Goal: Check status: Check status

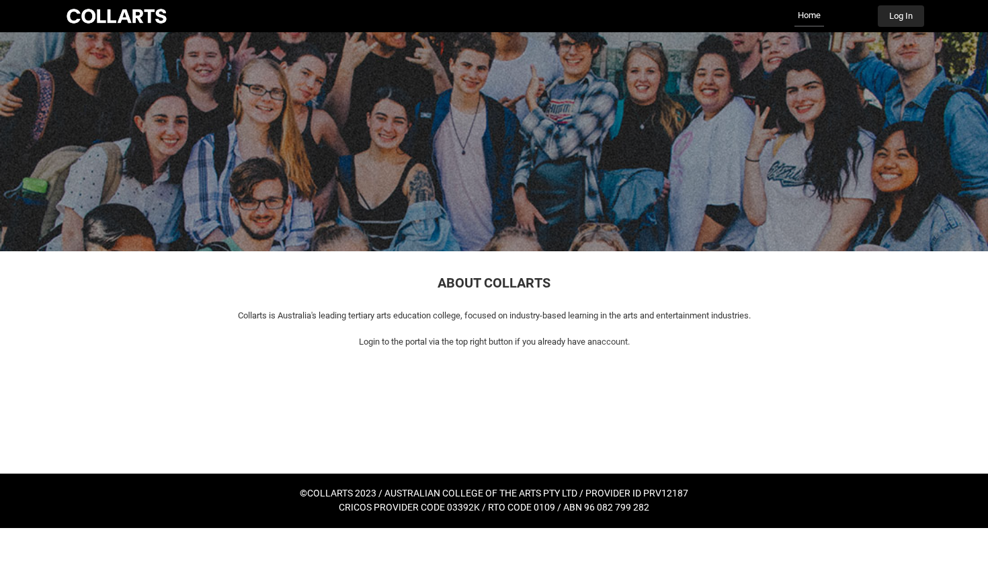
click at [910, 18] on button "Log In" at bounding box center [901, 16] width 46 height 22
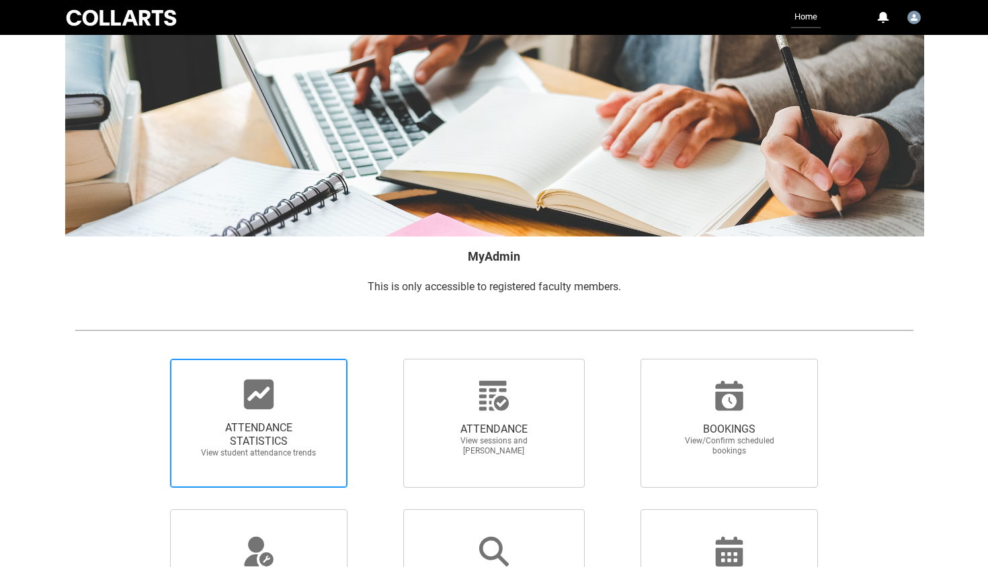
click at [280, 417] on span "ATTENDANCE STATISTICS View student attendance trends" at bounding box center [258, 440] width 129 height 58
click at [148, 359] on input "ATTENDANCE STATISTICS View student attendance trends" at bounding box center [147, 358] width 1 height 1
radio input "true"
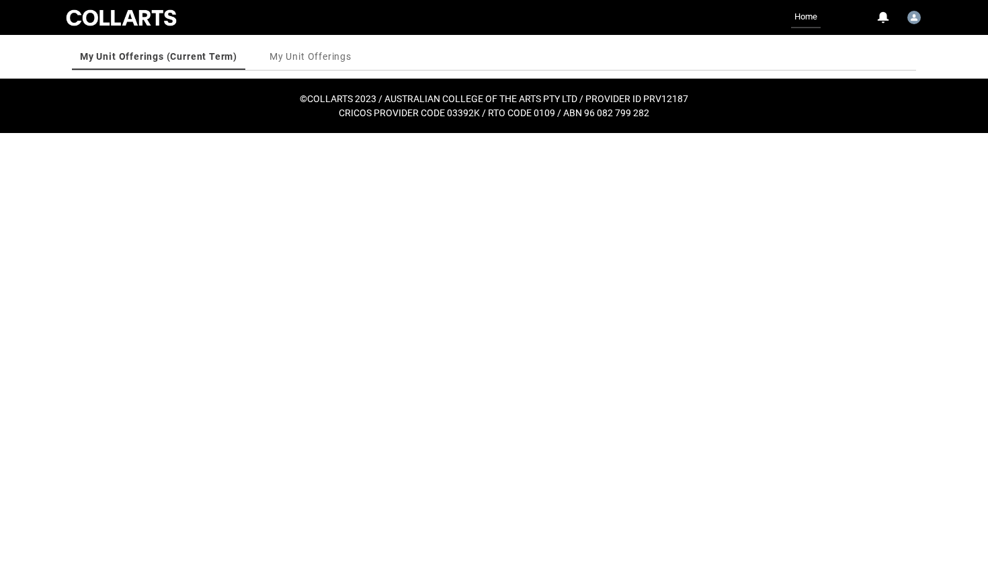
click at [168, 65] on link "My Unit Offerings (Current Term)" at bounding box center [158, 56] width 157 height 27
click at [313, 56] on link "My Unit Offerings" at bounding box center [311, 56] width 82 height 27
click at [134, 16] on div at bounding box center [121, 17] width 115 height 21
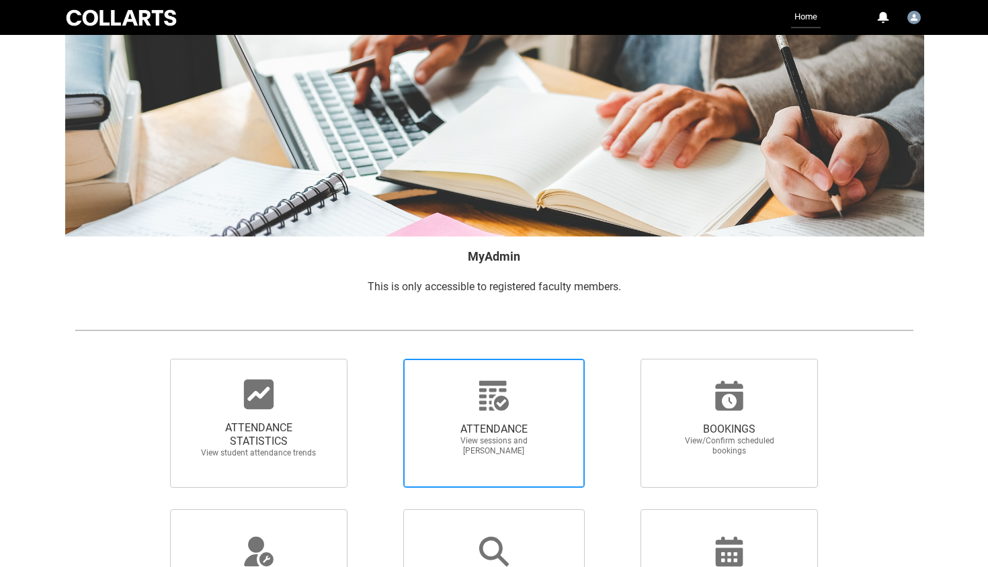
click at [520, 413] on span "ATTENDANCE View sessions and [PERSON_NAME]" at bounding box center [494, 439] width 129 height 55
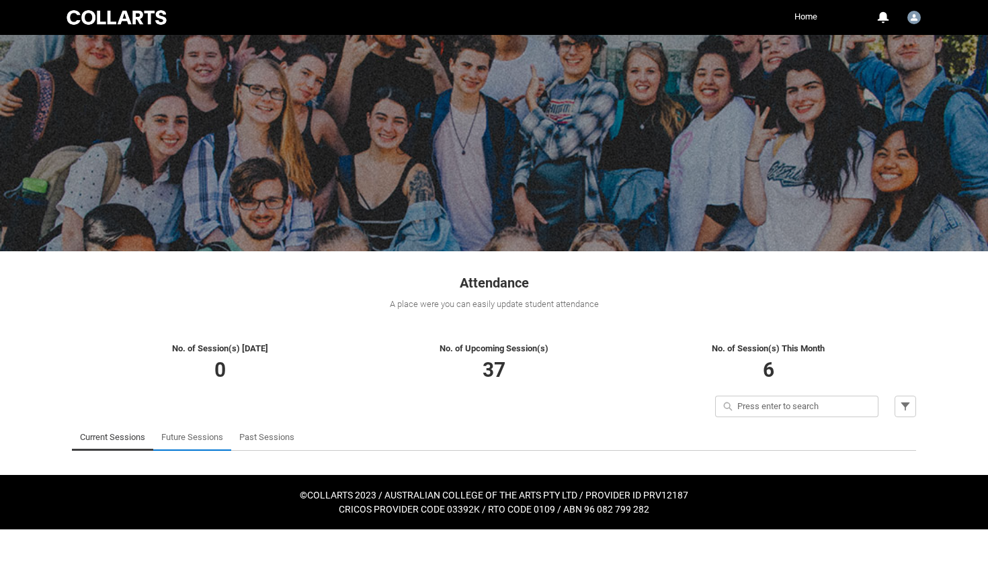
click at [196, 436] on link "Future Sessions" at bounding box center [192, 437] width 62 height 27
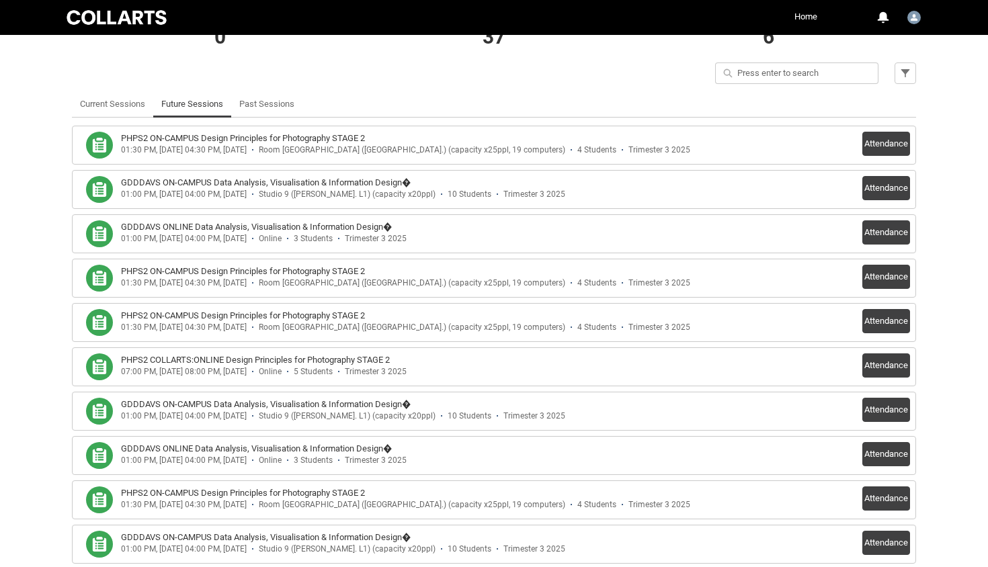
scroll to position [335, 0]
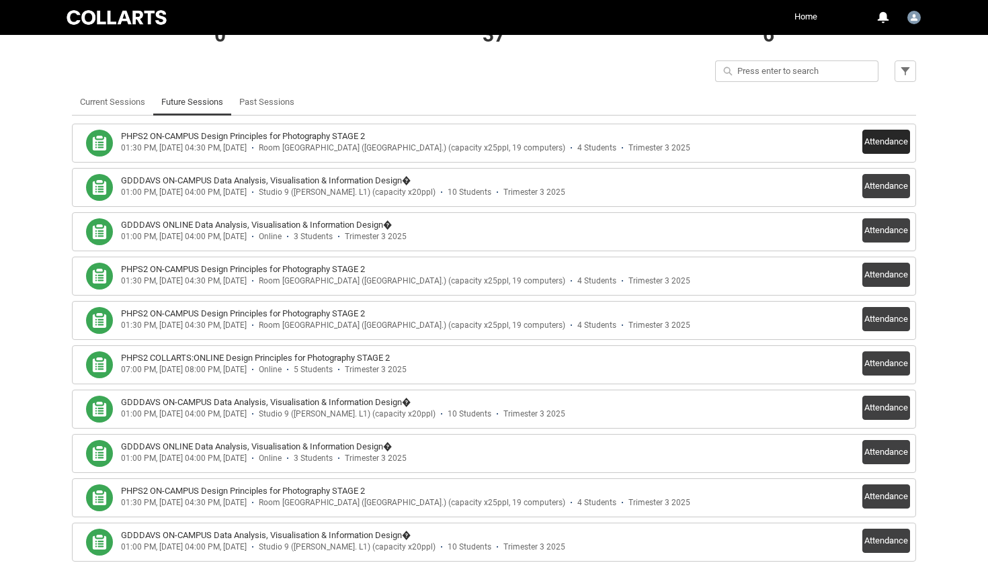
click at [885, 140] on button "Attendance" at bounding box center [886, 142] width 48 height 24
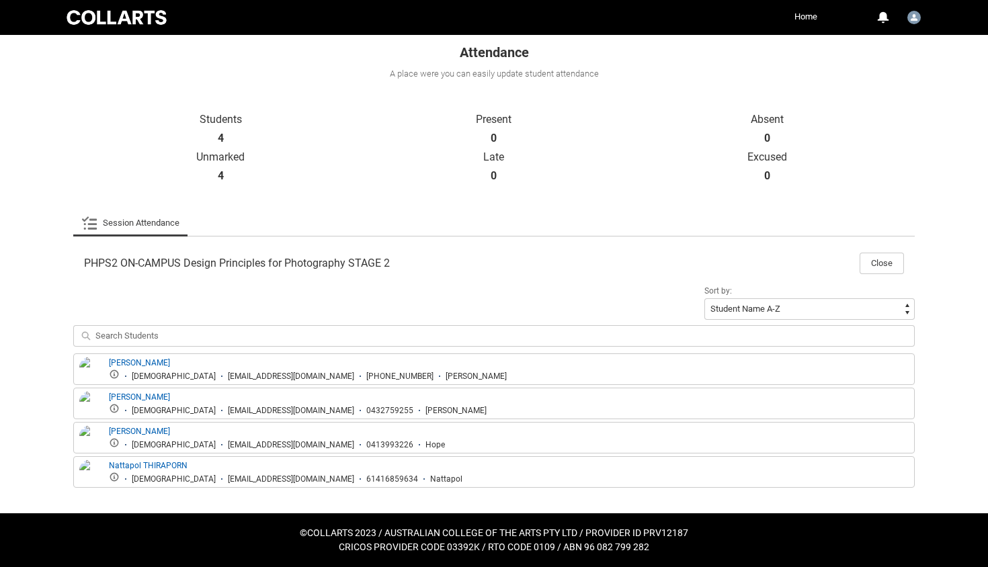
scroll to position [230, 0]
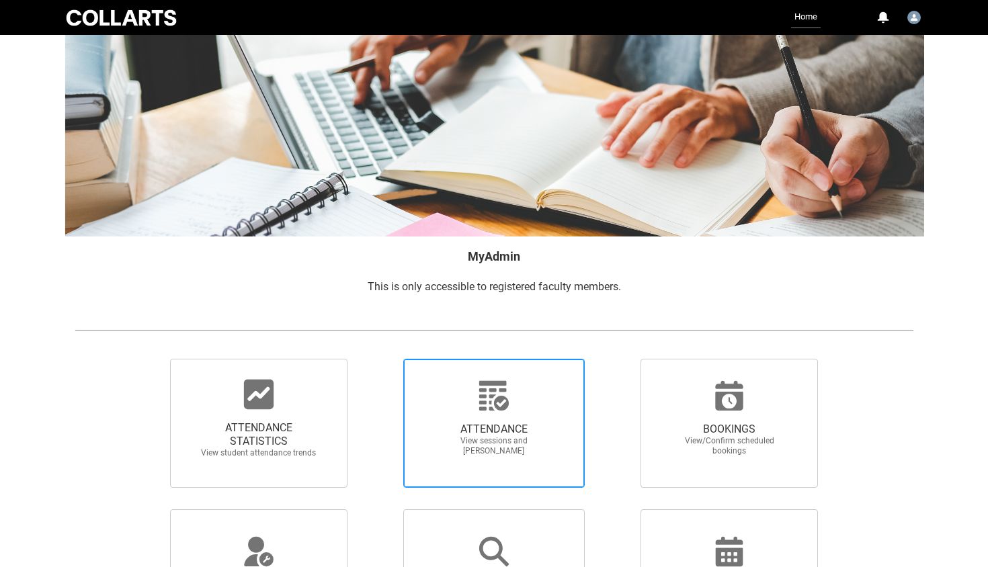
click at [509, 428] on span "ATTENDANCE" at bounding box center [494, 429] width 118 height 13
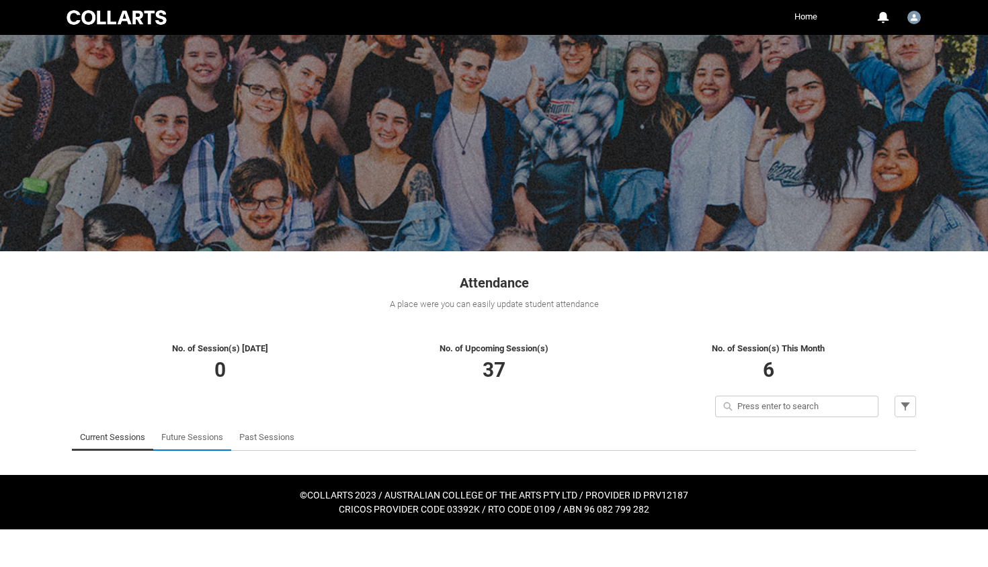
click at [200, 440] on link "Future Sessions" at bounding box center [192, 437] width 62 height 27
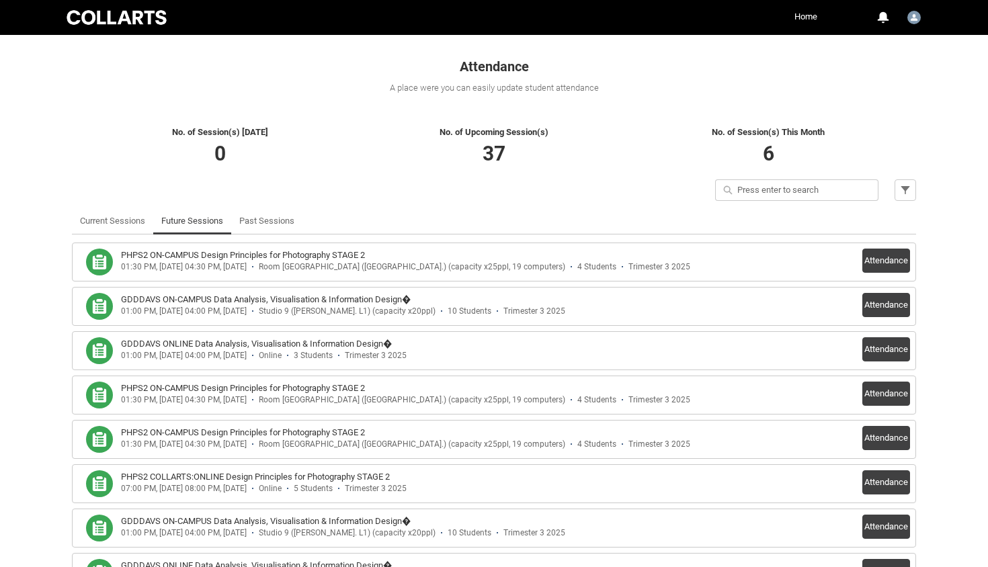
scroll to position [250, 0]
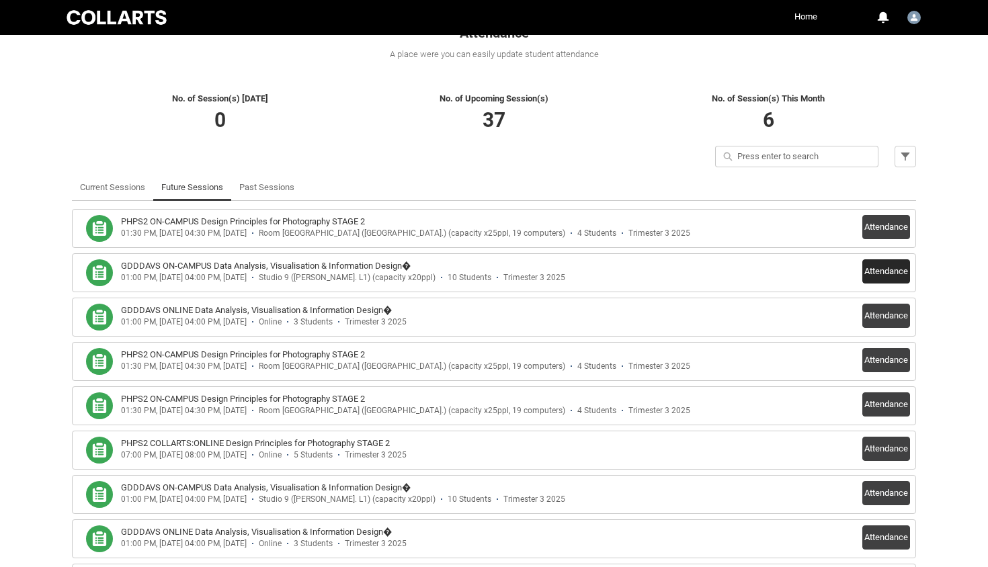
click at [895, 270] on button "Attendance" at bounding box center [886, 271] width 48 height 24
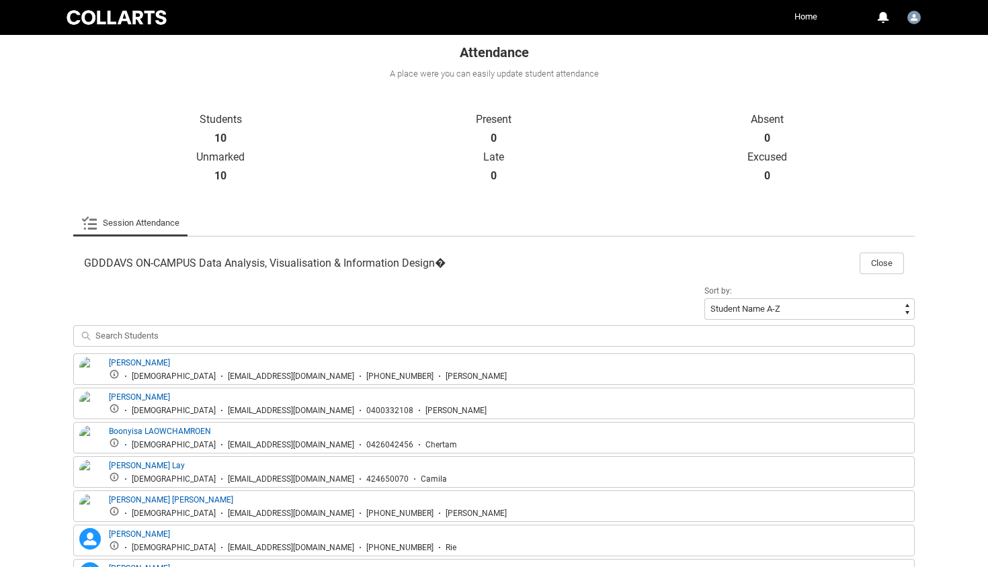
scroll to position [133, 0]
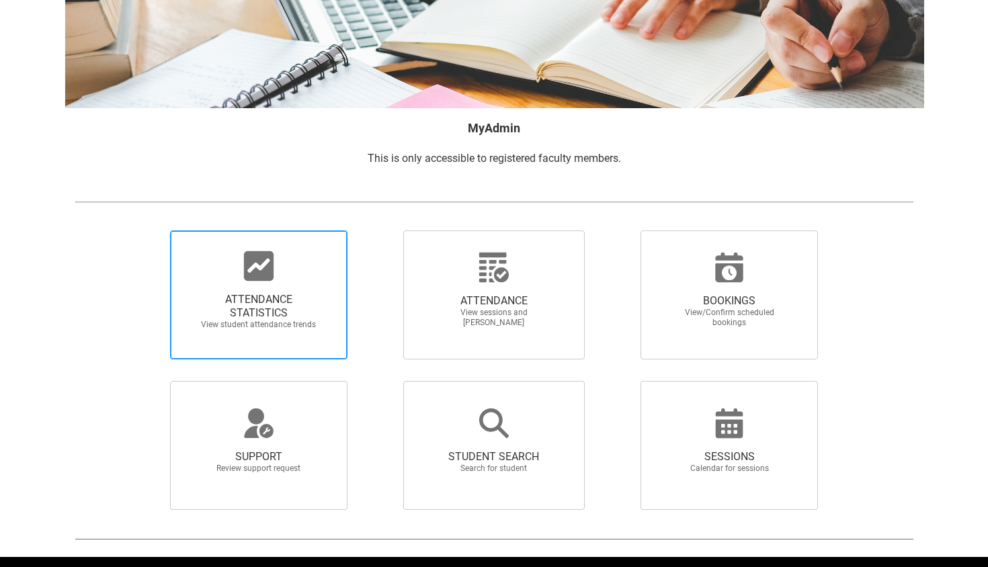
scroll to position [159, 0]
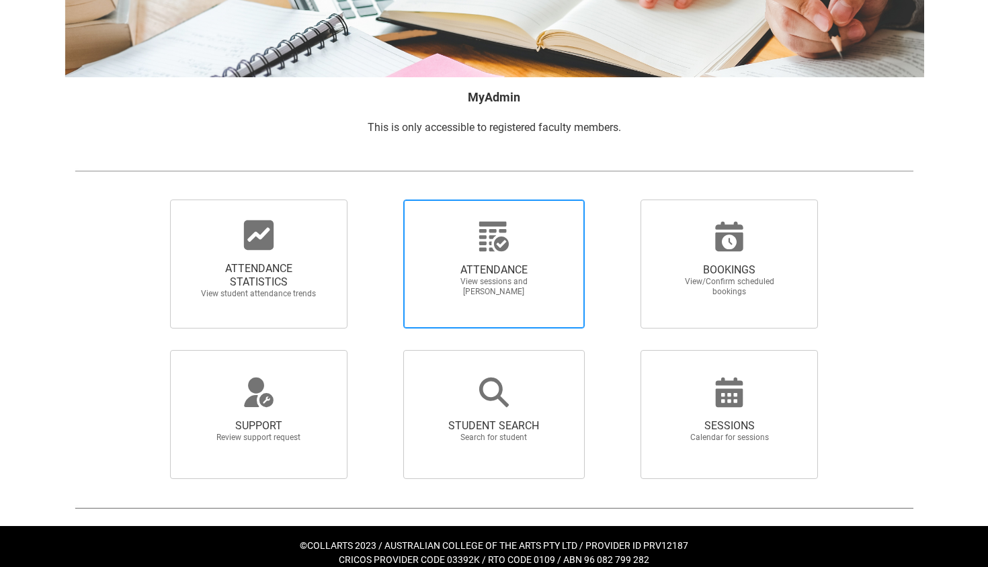
click at [512, 238] on div at bounding box center [494, 236] width 129 height 32
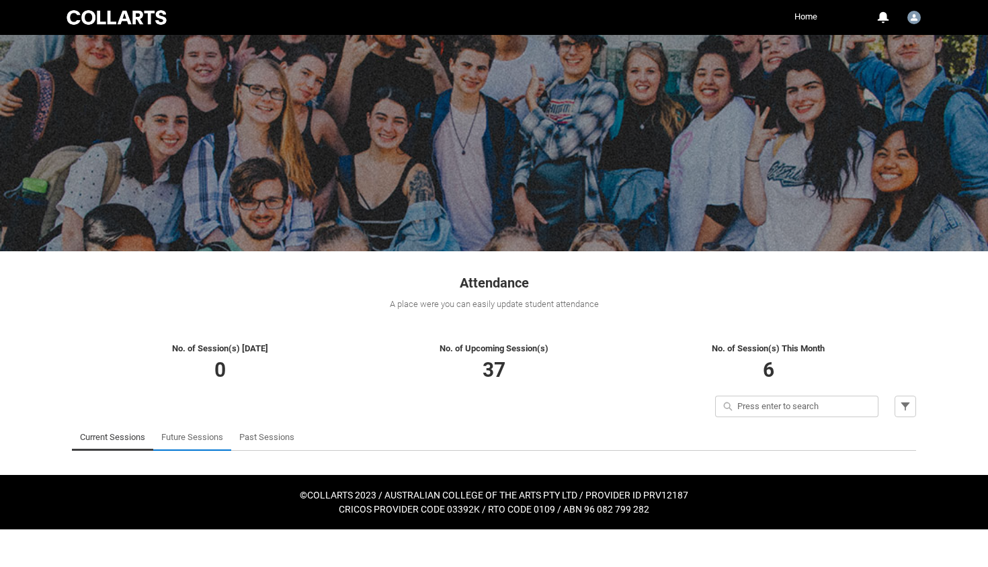
click at [205, 443] on link "Future Sessions" at bounding box center [192, 437] width 62 height 27
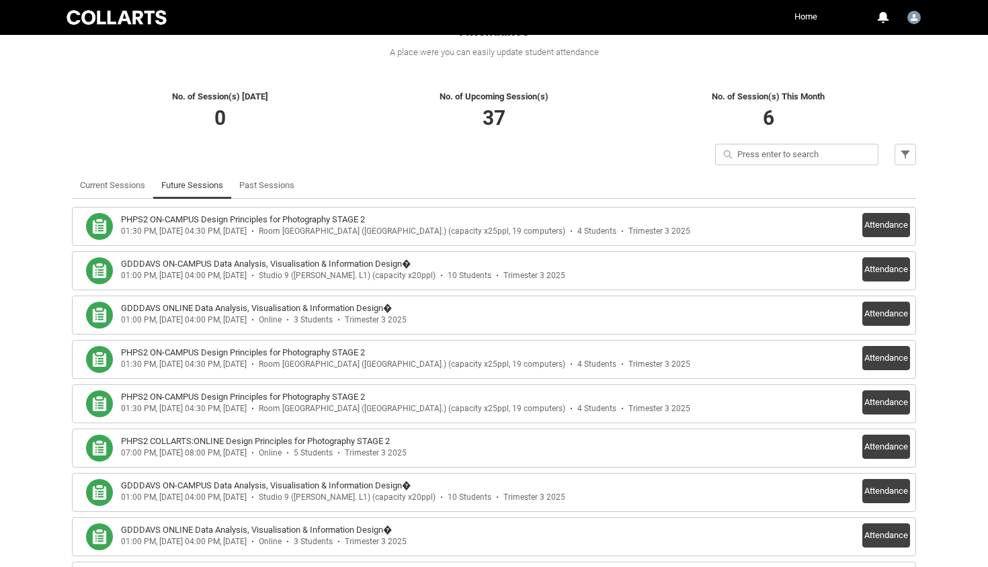
scroll to position [255, 0]
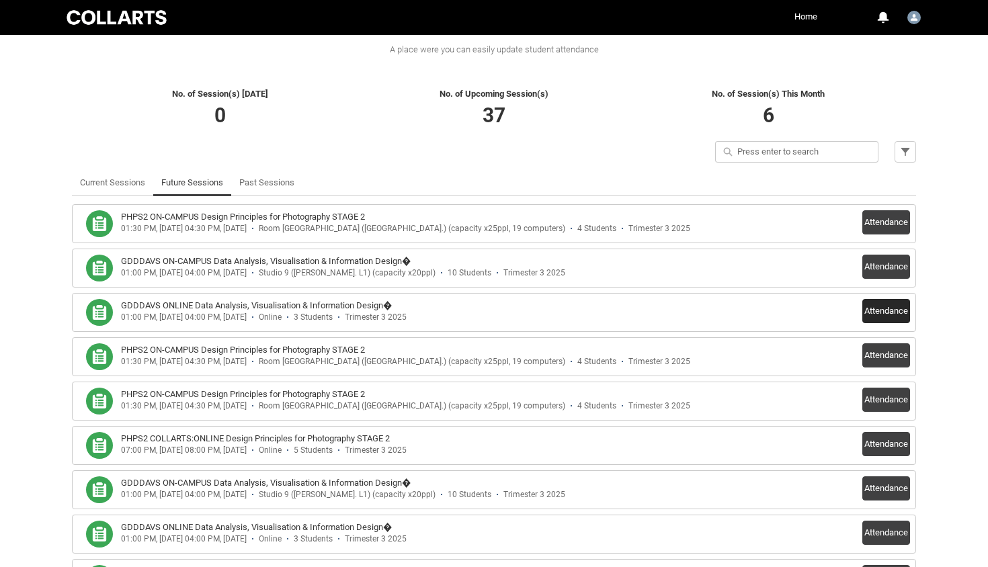
click at [899, 316] on button "Attendance" at bounding box center [886, 311] width 48 height 24
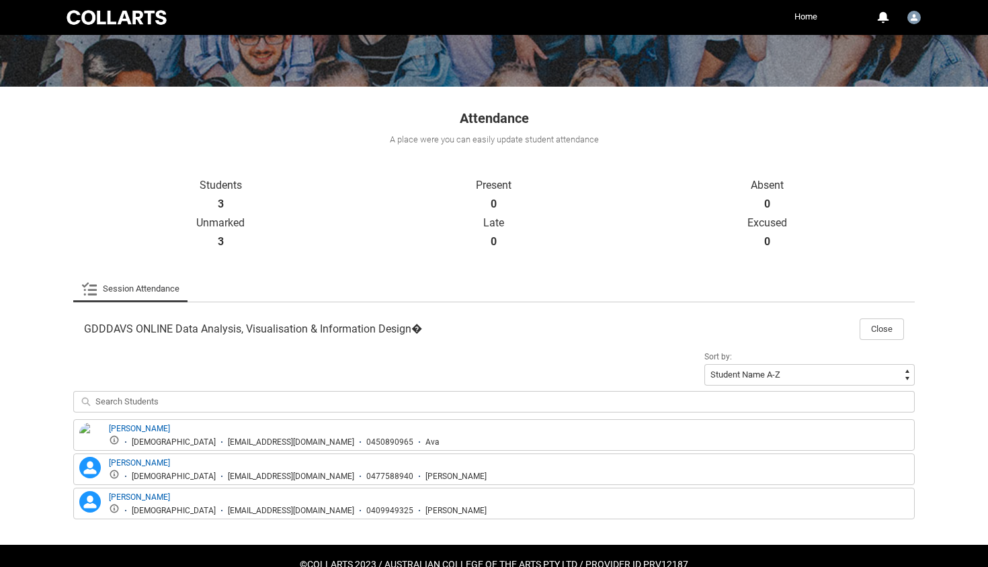
scroll to position [167, 0]
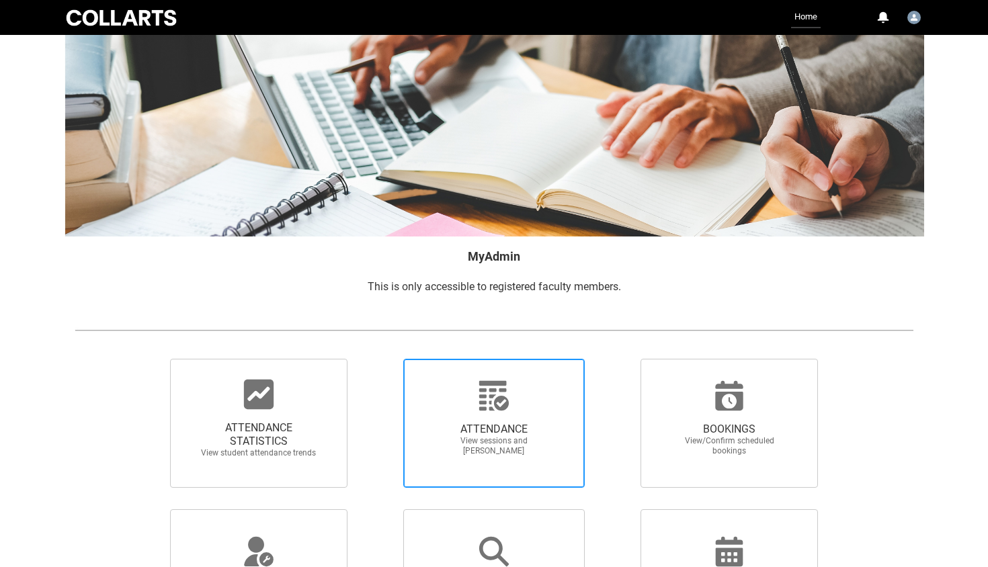
click at [448, 463] on span "ATTENDANCE View sessions and [PERSON_NAME]" at bounding box center [494, 439] width 129 height 55
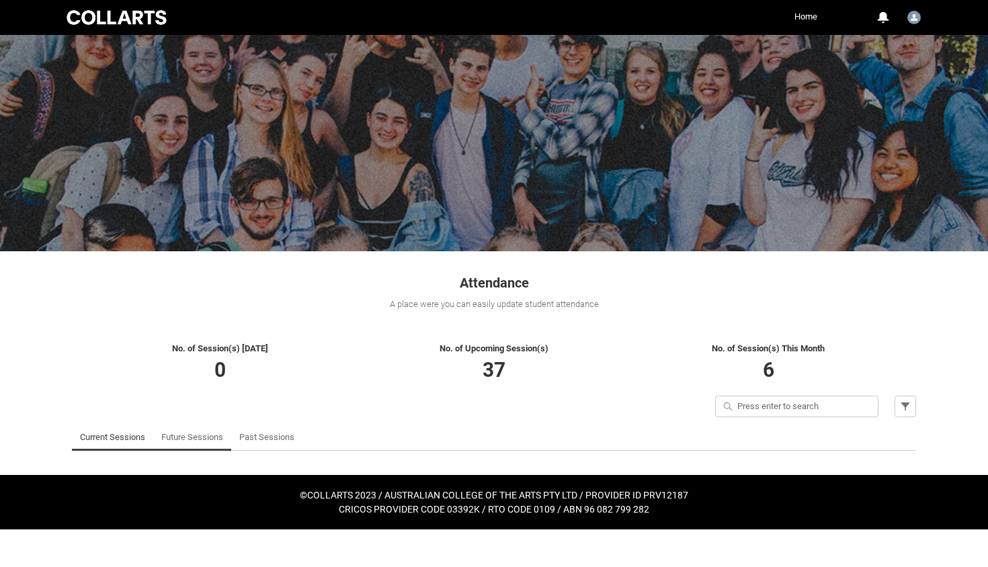
click at [172, 432] on link "Future Sessions" at bounding box center [192, 437] width 62 height 27
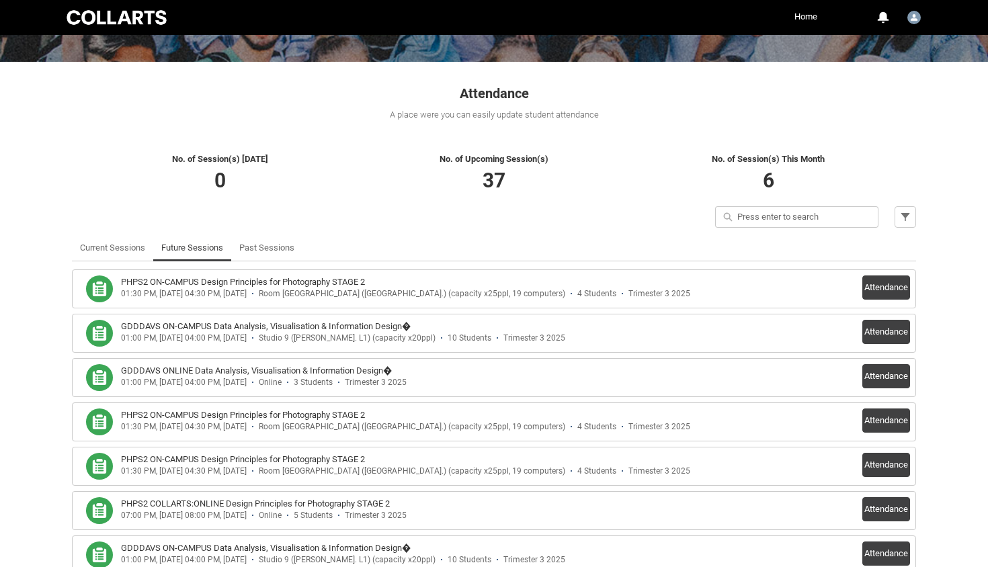
scroll to position [191, 0]
